Goal: Task Accomplishment & Management: Manage account settings

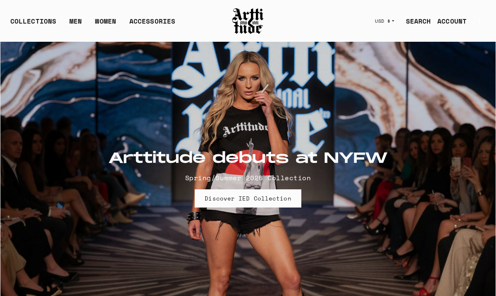
click at [452, 19] on link "ACCOUNT" at bounding box center [449, 21] width 36 height 17
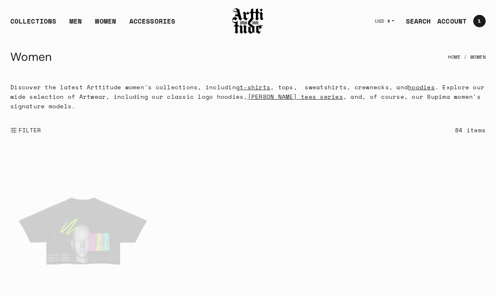
click at [458, 25] on link "ACCOUNT" at bounding box center [449, 21] width 36 height 17
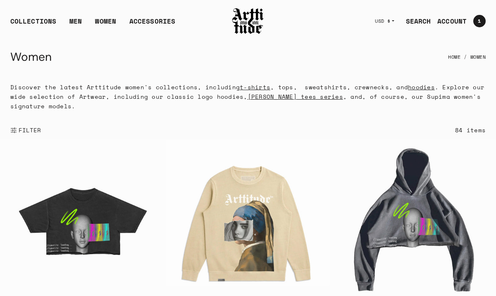
click at [453, 21] on link "ACCOUNT" at bounding box center [449, 21] width 36 height 17
click at [450, 22] on link "ACCOUNT" at bounding box center [449, 21] width 36 height 17
